Goal: Navigation & Orientation: Find specific page/section

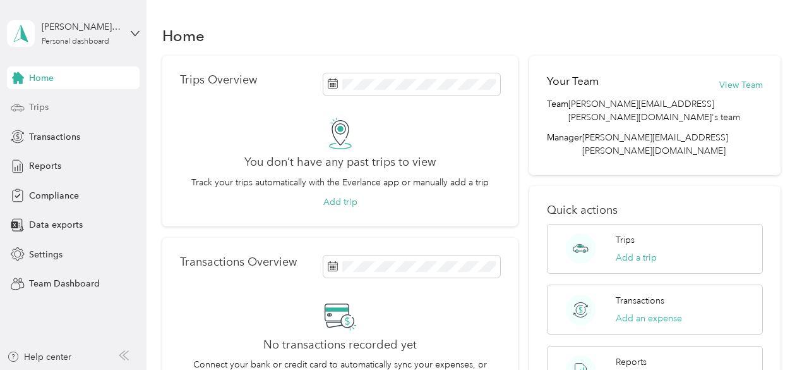
click at [37, 112] on span "Trips" at bounding box center [39, 106] width 20 height 13
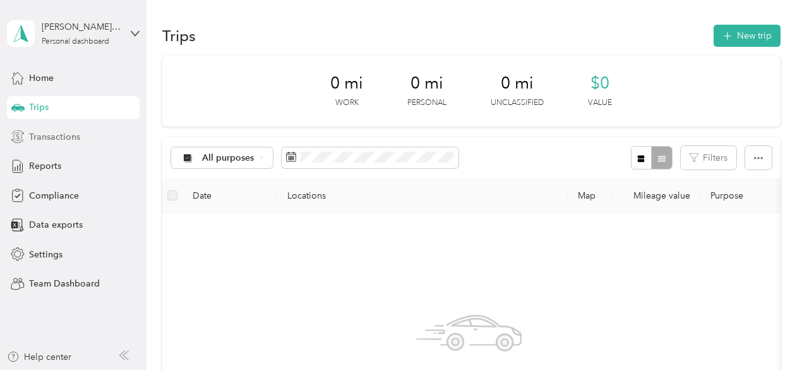
click at [53, 136] on span "Transactions" at bounding box center [54, 136] width 51 height 13
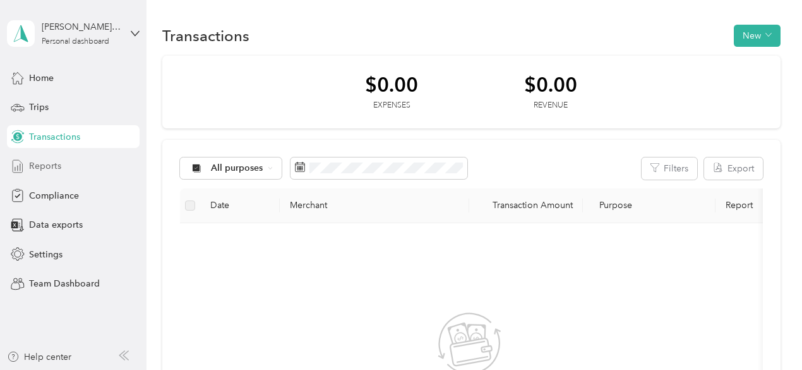
click at [49, 160] on span "Reports" at bounding box center [45, 165] width 32 height 13
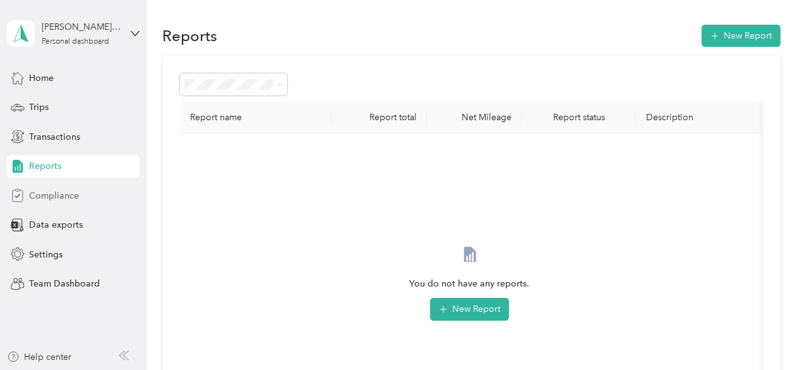
click at [59, 190] on span "Compliance" at bounding box center [54, 195] width 50 height 13
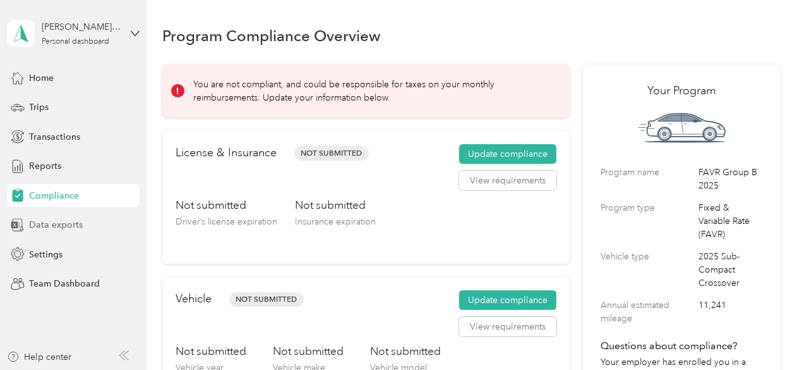
click at [47, 223] on span "Data exports" at bounding box center [56, 224] width 54 height 13
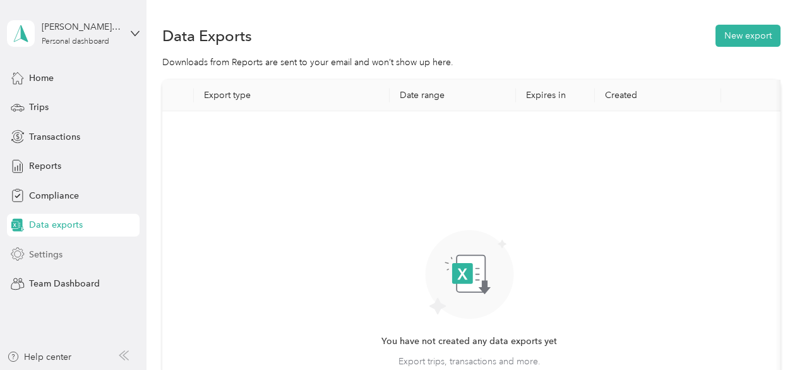
click at [41, 253] on span "Settings" at bounding box center [45, 254] width 33 height 13
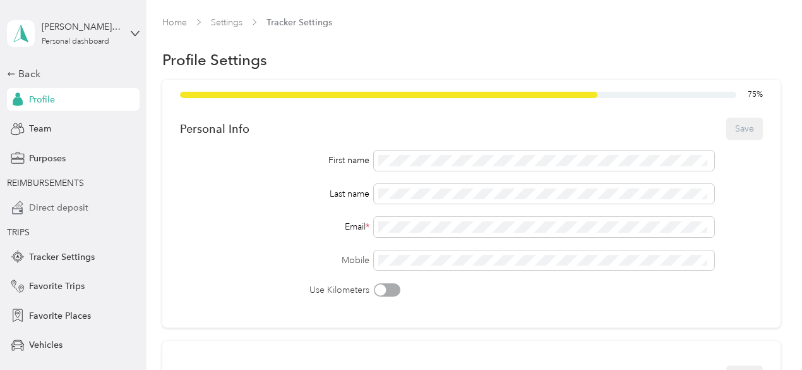
click at [50, 211] on span "Direct deposit" at bounding box center [58, 207] width 59 height 13
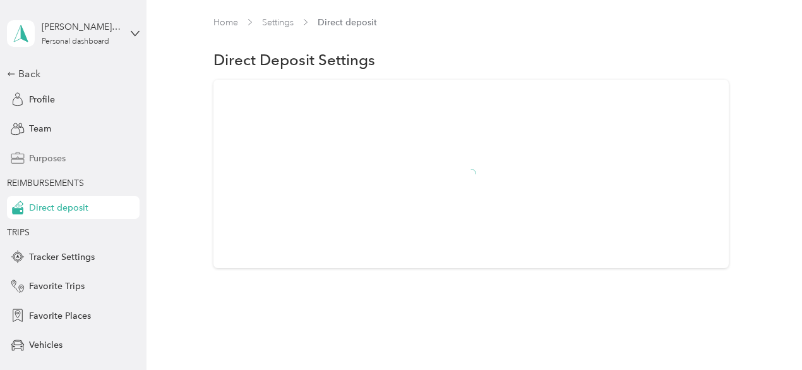
click at [42, 158] on span "Purposes" at bounding box center [47, 158] width 37 height 13
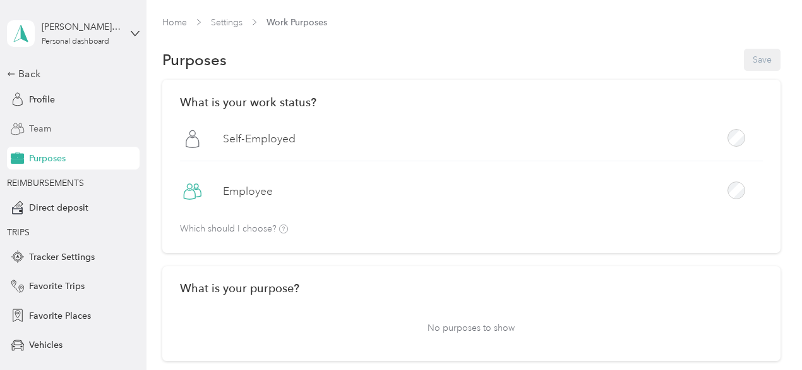
click at [35, 127] on span "Team" at bounding box center [40, 128] width 22 height 13
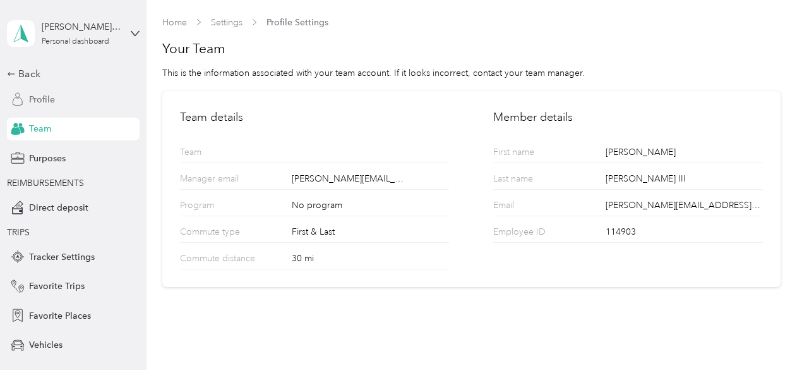
click at [33, 97] on span "Profile" at bounding box center [42, 99] width 26 height 13
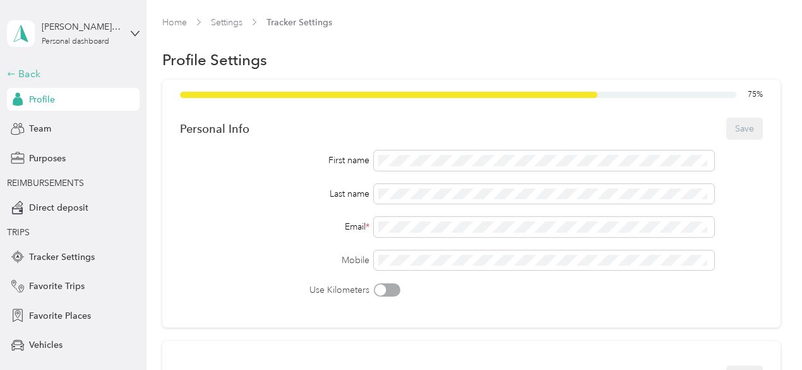
click at [28, 75] on div "Back" at bounding box center [70, 73] width 126 height 15
